Goal: Task Accomplishment & Management: Manage account settings

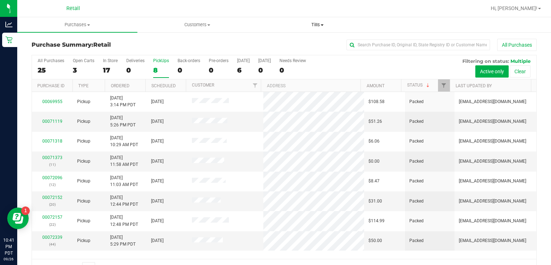
click at [320, 18] on uib-tab-heading "Tills Manage tills" at bounding box center [318, 25] width 120 height 14
click at [288, 43] on span "Manage tills" at bounding box center [282, 43] width 48 height 6
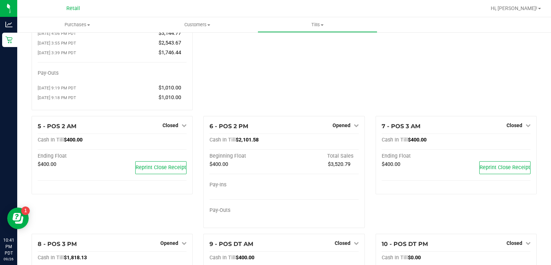
scroll to position [94, 0]
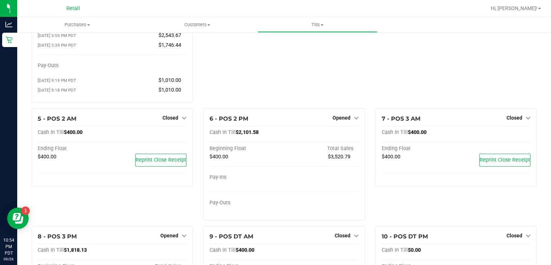
click at [285, 82] on div "3 - POS 1 AM Closed Open Till Cash In Till $400.00 Ending Float $400.00 Reprint…" at bounding box center [284, 26] width 172 height 163
click at [343, 119] on span "Opened" at bounding box center [342, 118] width 18 height 6
click at [336, 134] on link "Close Till" at bounding box center [342, 133] width 19 height 6
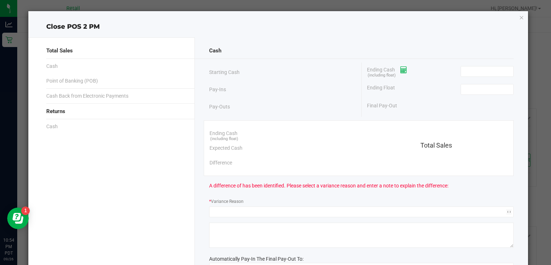
click at [397, 68] on span at bounding box center [401, 70] width 12 height 6
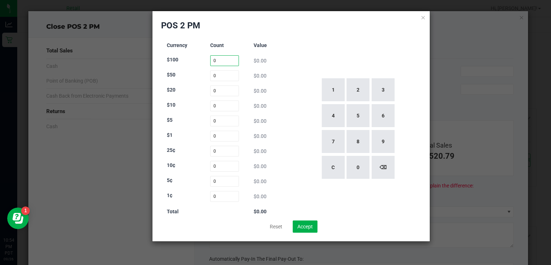
click at [219, 59] on input "0" at bounding box center [224, 60] width 29 height 11
type input "7"
type input "0"
type input "48"
type input "18"
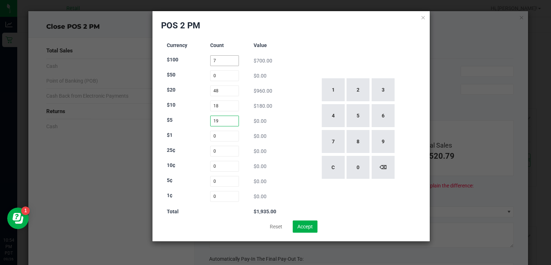
type input "19"
type input "150"
type input "39"
type input "35"
type input "54"
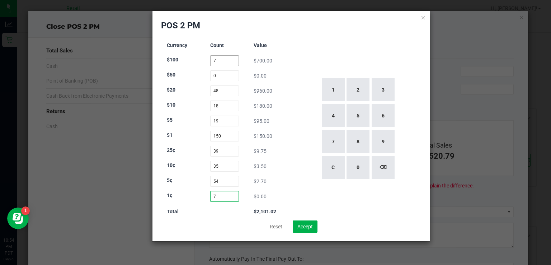
type input "71"
click at [315, 223] on button "Accept" at bounding box center [305, 226] width 25 height 12
type input "$2,101.66"
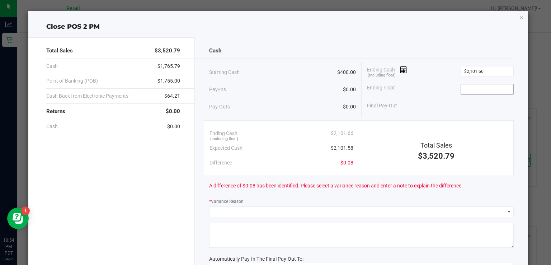
click at [478, 90] on input at bounding box center [487, 89] width 53 height 10
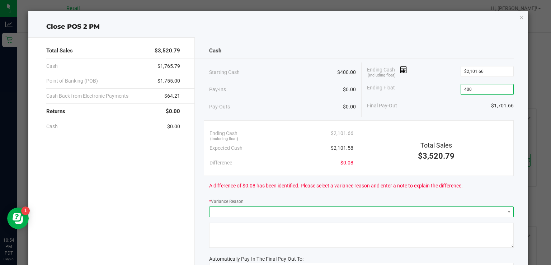
click at [325, 215] on span at bounding box center [357, 212] width 295 height 10
type input "$400.00"
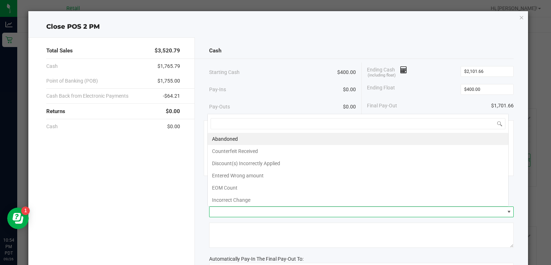
scroll to position [10, 302]
click at [290, 141] on li "Abandoned" at bounding box center [358, 139] width 301 height 12
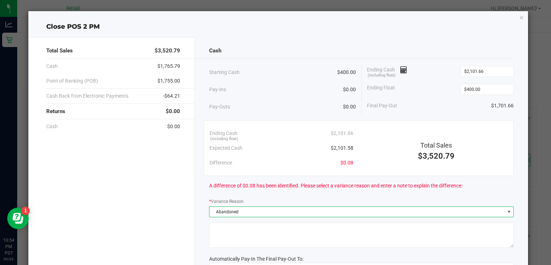
click at [305, 242] on textarea at bounding box center [361, 235] width 305 height 25
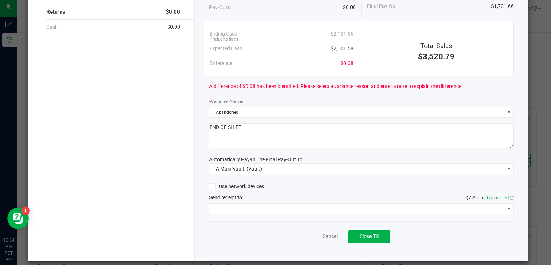
scroll to position [100, 0]
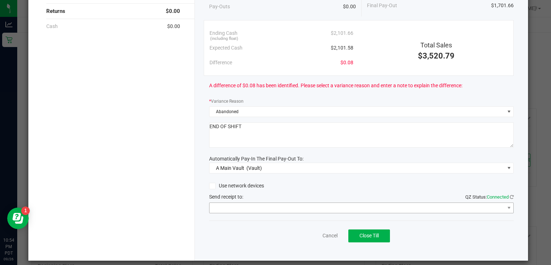
type textarea "END OF SHIFT"
click at [315, 209] on span at bounding box center [357, 208] width 295 height 10
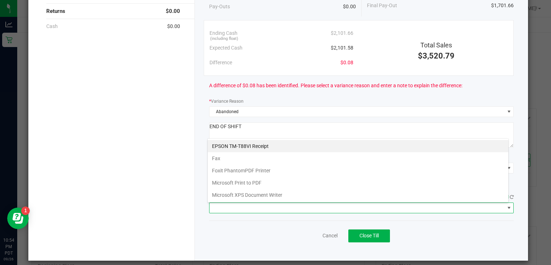
scroll to position [10, 302]
click at [290, 144] on Receipt "EPSON TM-T88VI Receipt" at bounding box center [358, 146] width 301 height 12
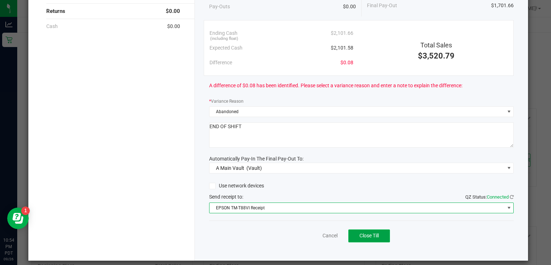
click at [374, 233] on span "Close Till" at bounding box center [369, 236] width 19 height 6
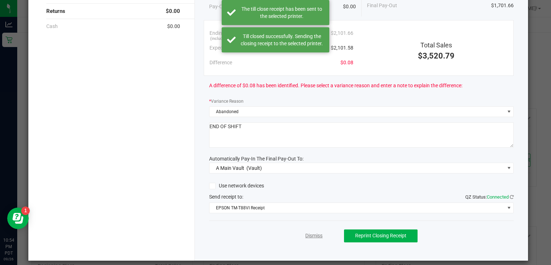
click at [306, 238] on link "Dismiss" at bounding box center [314, 236] width 17 height 8
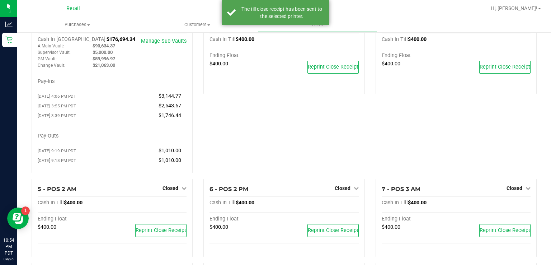
scroll to position [0, 0]
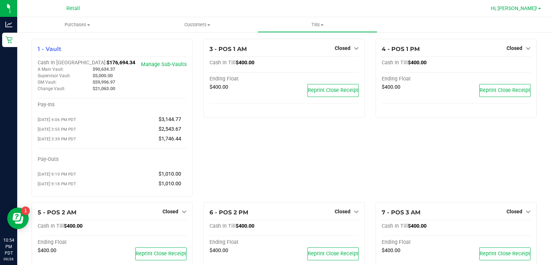
click at [540, 9] on span at bounding box center [540, 8] width 3 height 1
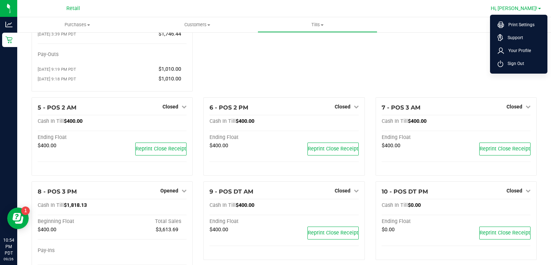
scroll to position [106, 0]
click at [520, 64] on span "Sign Out" at bounding box center [514, 63] width 21 height 7
